Goal: Download file/media

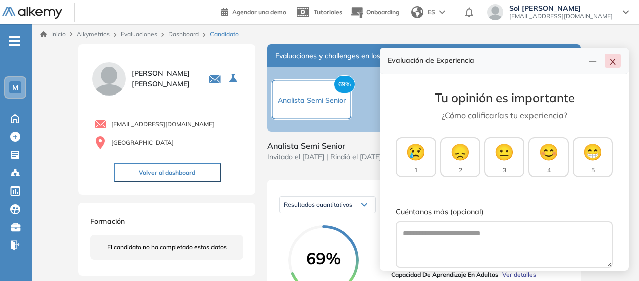
click at [613, 64] on icon "close" at bounding box center [613, 62] width 8 height 8
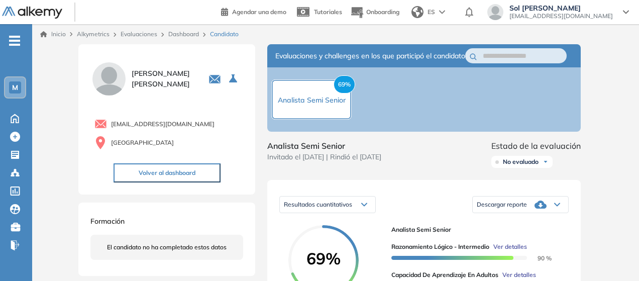
click at [52, 5] on div at bounding box center [44, 12] width 85 height 23
click at [53, 8] on img at bounding box center [32, 13] width 60 height 13
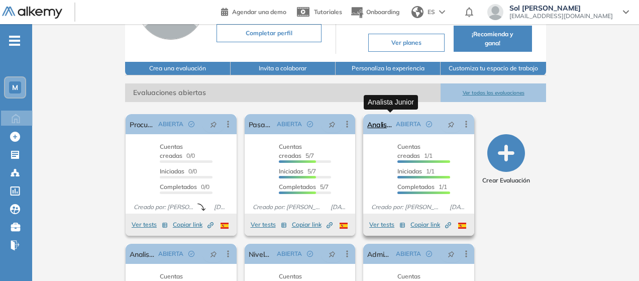
scroll to position [100, 0]
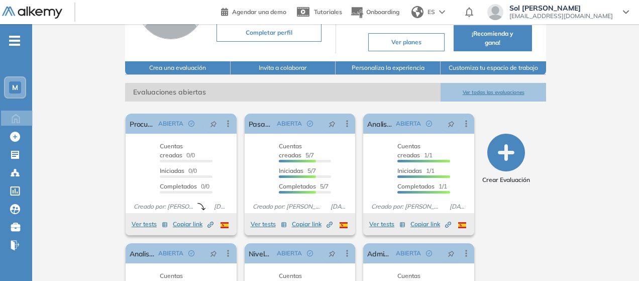
click at [592, 232] on div "[PERSON_NAME] General [PERSON_NAME] Tu perfil está a un 80% Completar perfil Pl…" at bounding box center [335, 150] width 607 height 453
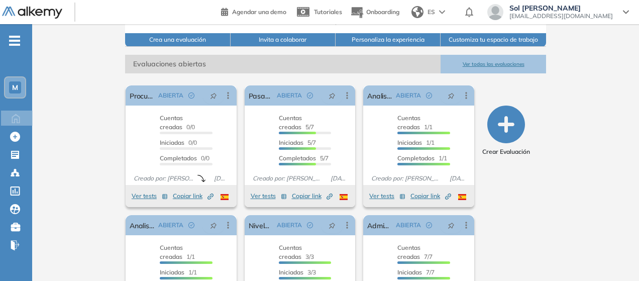
scroll to position [151, 0]
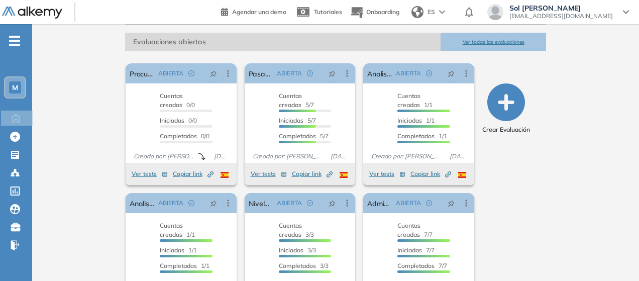
click at [517, 42] on button "Ver todas las evaluaciones" at bounding box center [493, 42] width 105 height 19
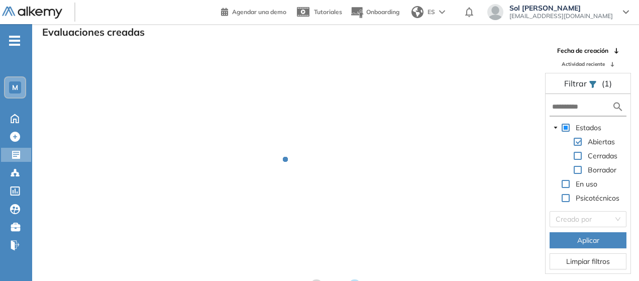
click at [582, 60] on div "Fecha de creación Actividad reciente" at bounding box center [588, 57] width 86 height 22
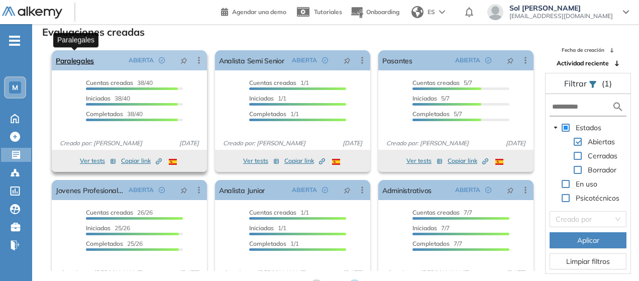
click at [84, 59] on link "Paralegales" at bounding box center [75, 60] width 38 height 20
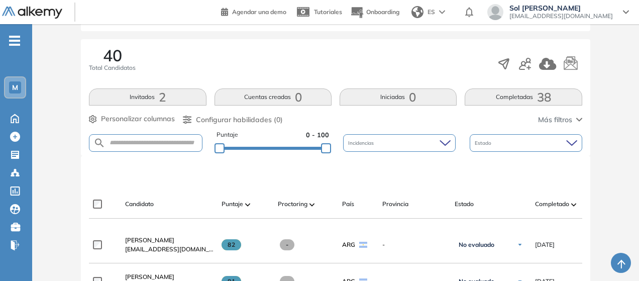
click at [188, 94] on button "Invitados 2" at bounding box center [147, 96] width 117 height 17
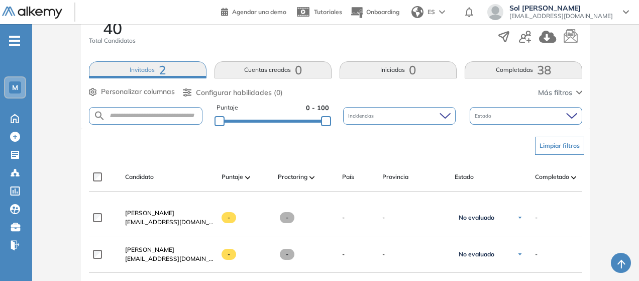
scroll to position [201, 0]
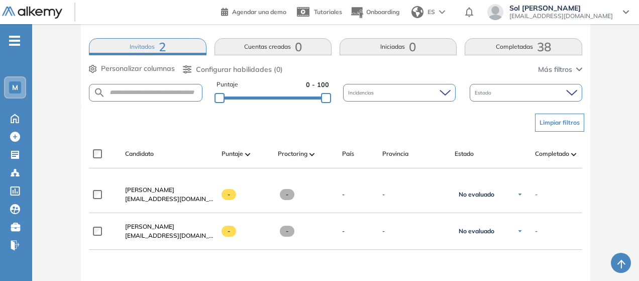
click at [513, 47] on button "Completadas 38" at bounding box center [523, 46] width 117 height 17
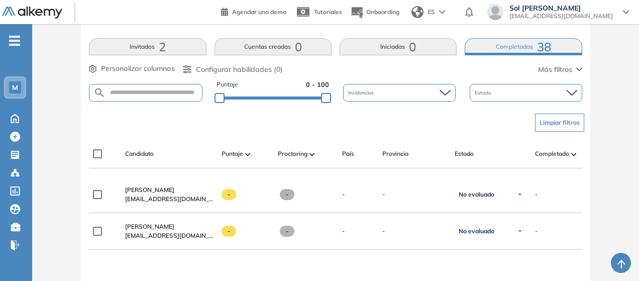
click at [531, 46] on button "Completadas 38" at bounding box center [523, 46] width 117 height 17
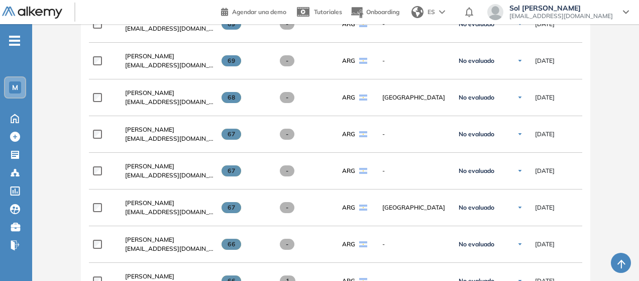
scroll to position [898, 0]
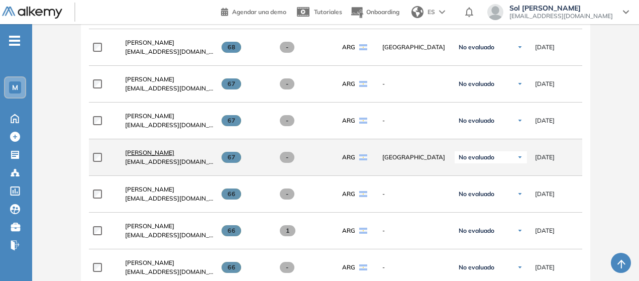
click at [143, 152] on span "[PERSON_NAME]" at bounding box center [149, 153] width 49 height 8
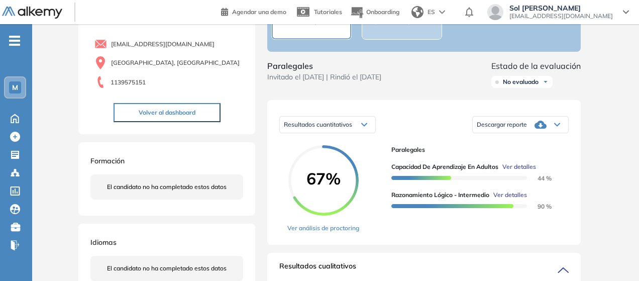
scroll to position [100, 0]
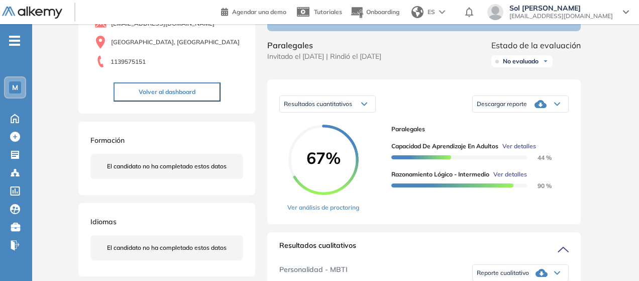
click at [520, 114] on div "Descargar reporte" at bounding box center [520, 104] width 95 height 20
click at [522, 120] on li "Descargar informe completo" at bounding box center [514, 115] width 74 height 10
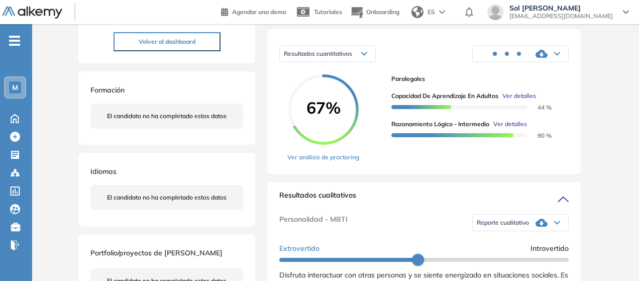
scroll to position [201, 0]
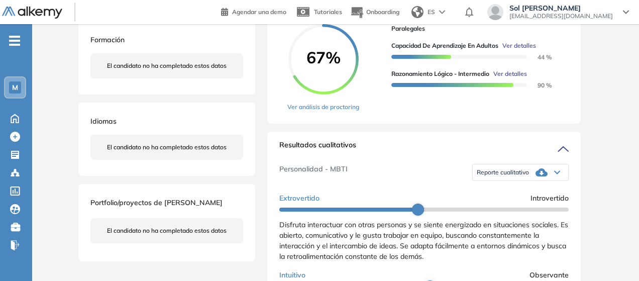
click at [539, 176] on div "Reporte cualitativo" at bounding box center [520, 172] width 95 height 20
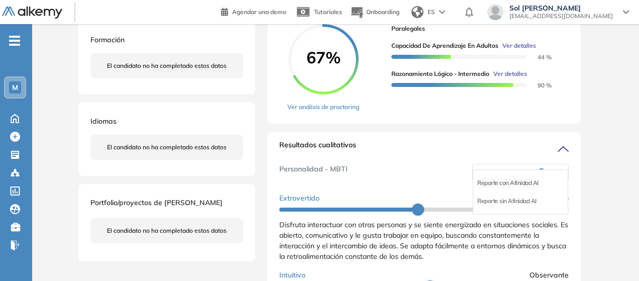
click at [532, 188] on li "Reporte con Afinidad AI" at bounding box center [507, 183] width 61 height 10
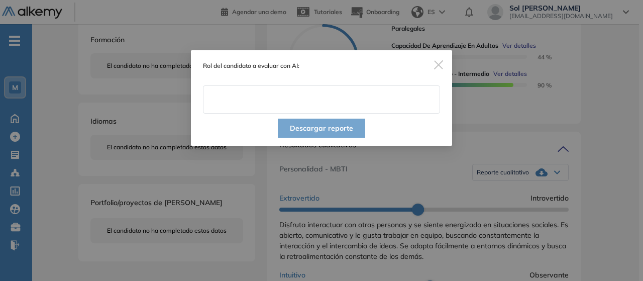
click at [325, 93] on input "text" at bounding box center [321, 99] width 237 height 28
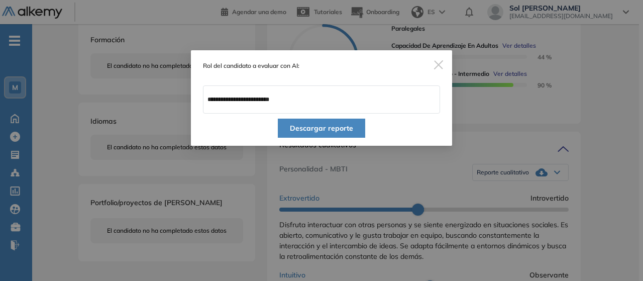
type input "**********"
click at [317, 123] on button "Descargar reporte" at bounding box center [321, 128] width 87 height 19
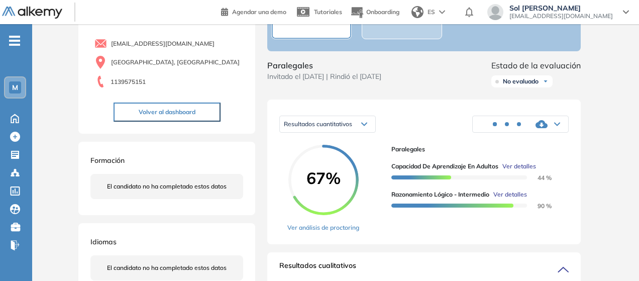
scroll to position [50, 0]
